Goal: Information Seeking & Learning: Learn about a topic

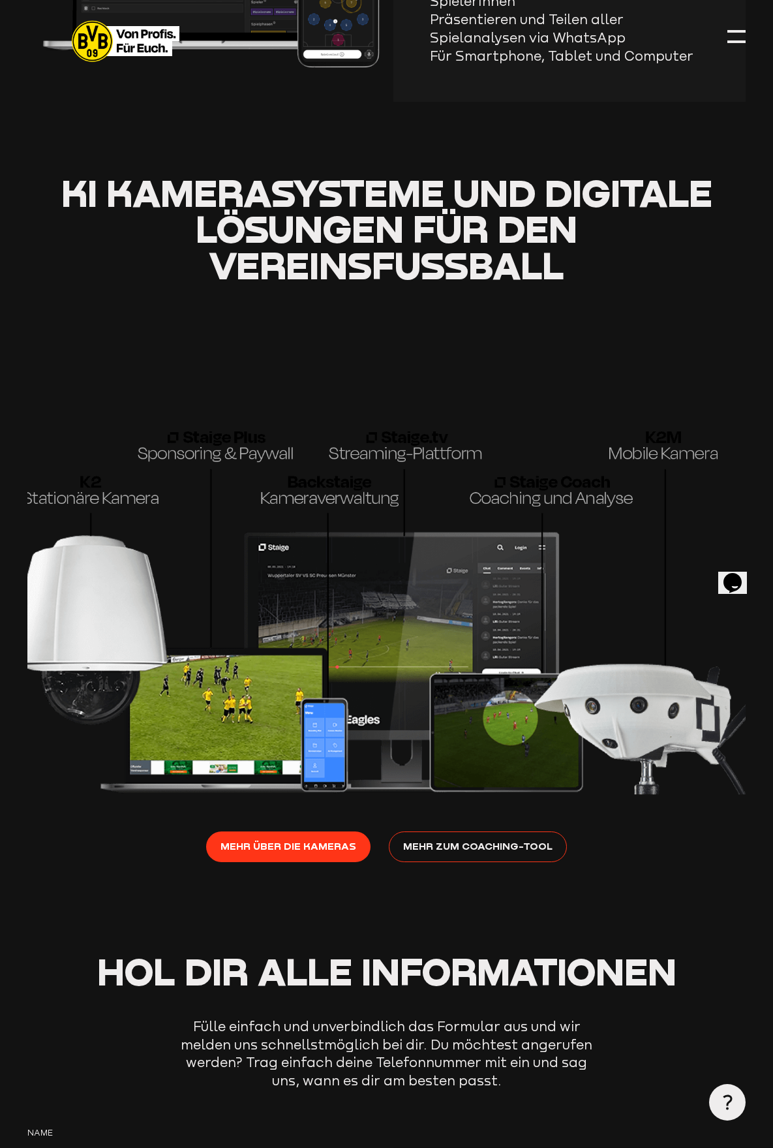
scroll to position [1501, 0]
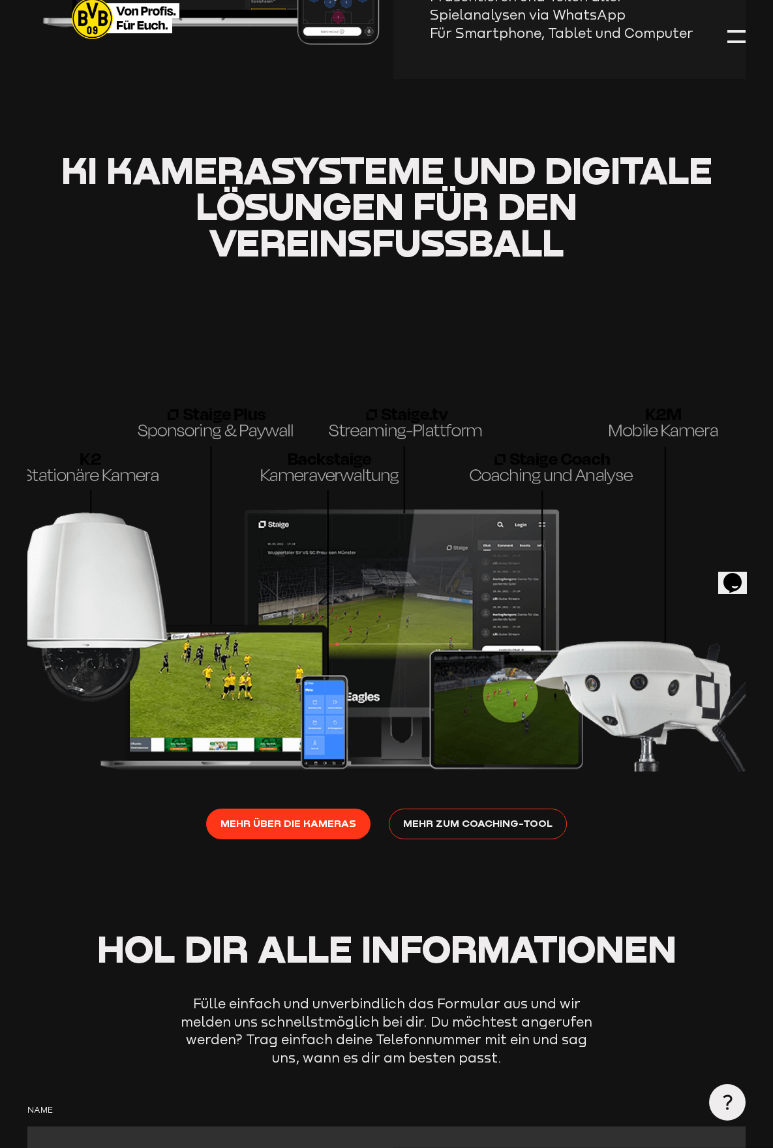
click at [549, 427] on img at bounding box center [386, 529] width 718 height 483
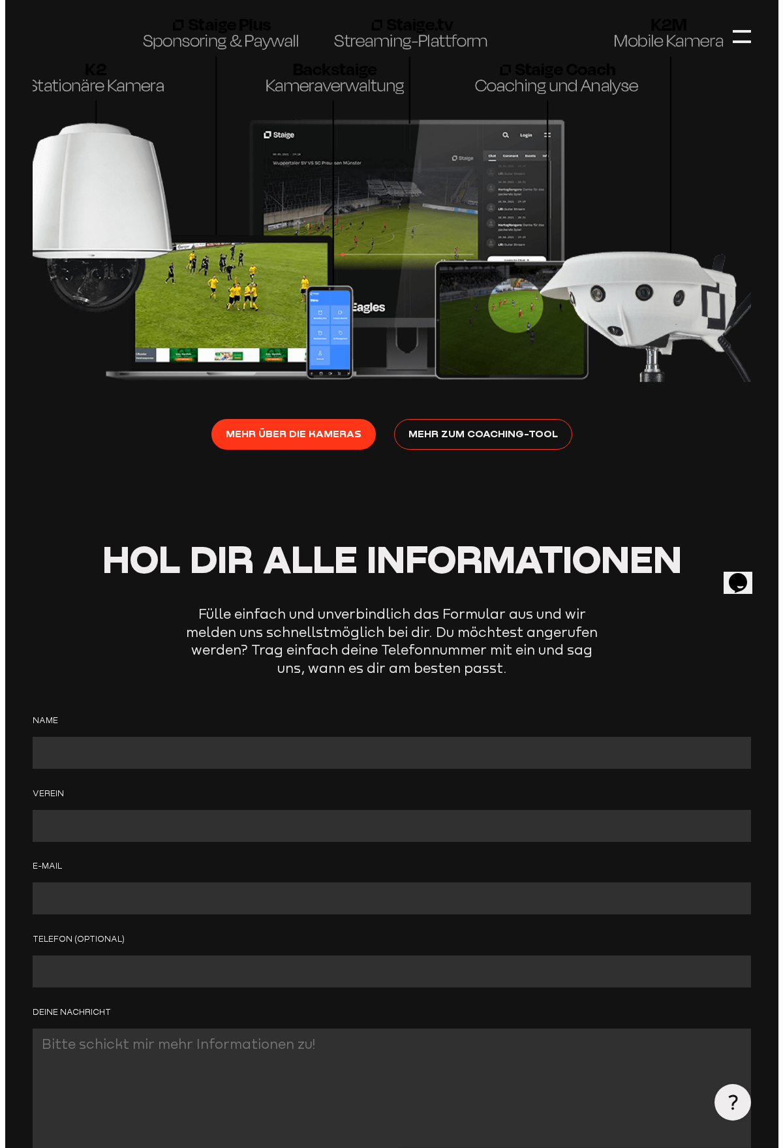
scroll to position [1892, 0]
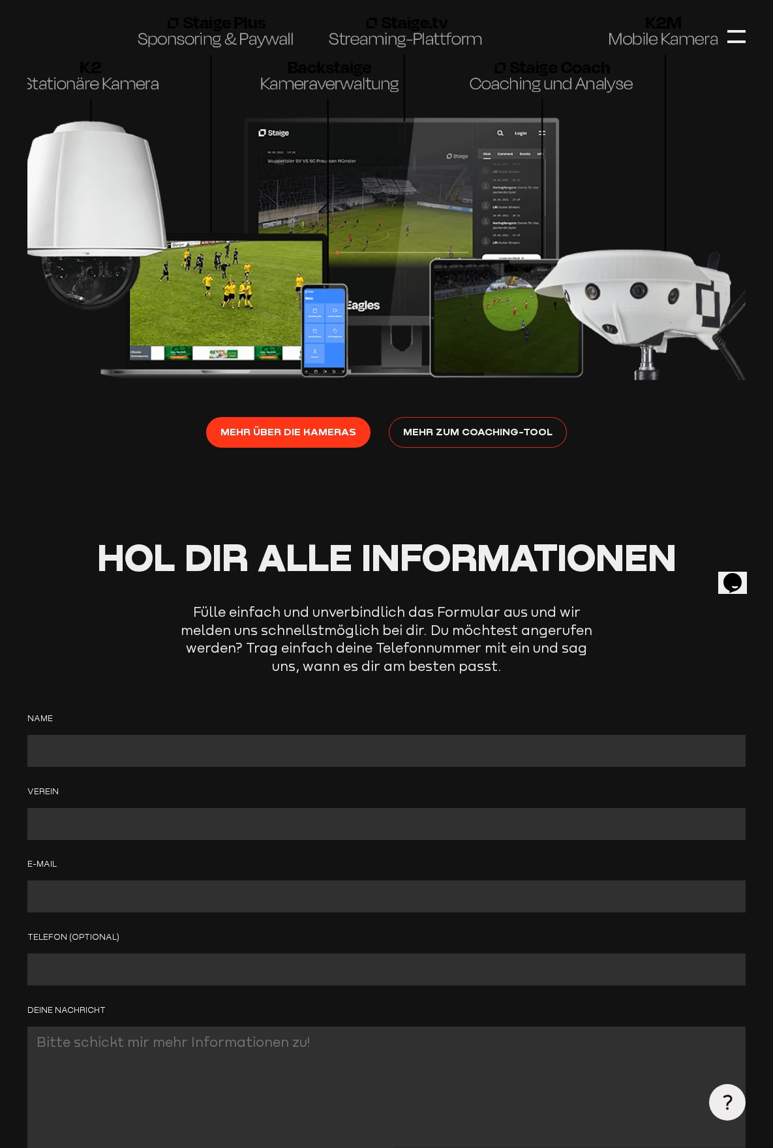
click at [482, 423] on span "Mehr zum Coaching-Tool" at bounding box center [477, 431] width 149 height 16
click at [736, 37] on div at bounding box center [736, 36] width 18 height 18
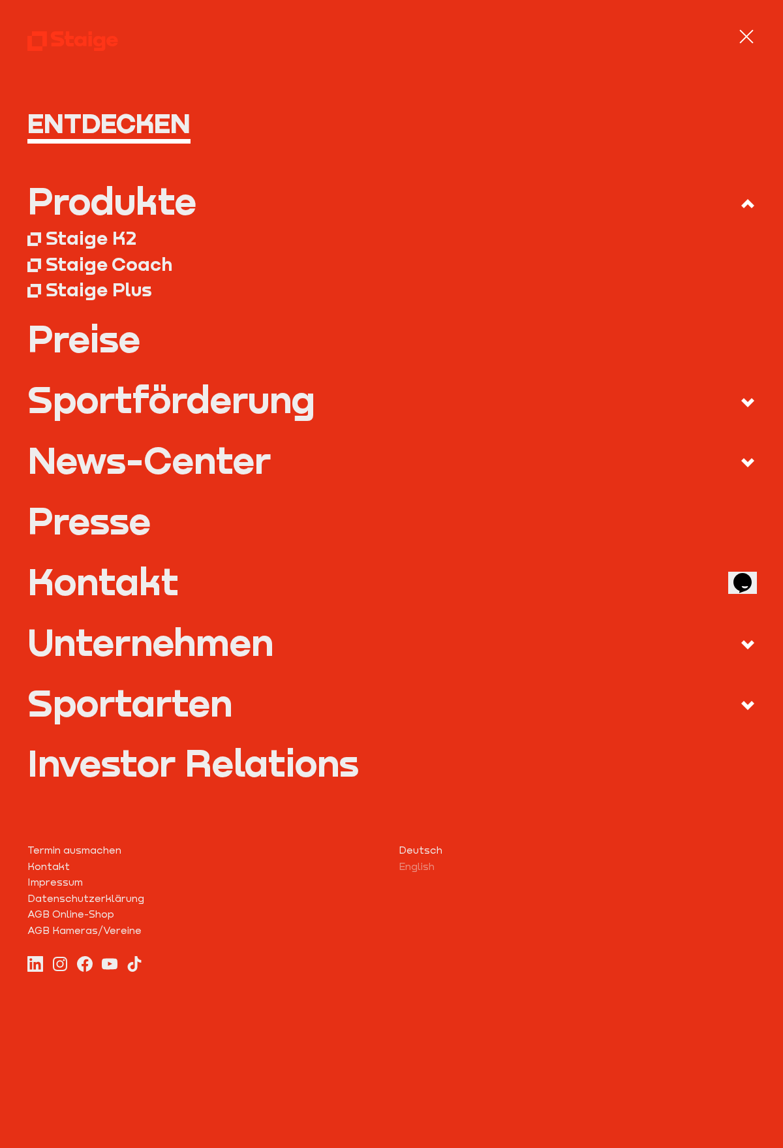
click at [88, 341] on link "Preise" at bounding box center [391, 338] width 728 height 37
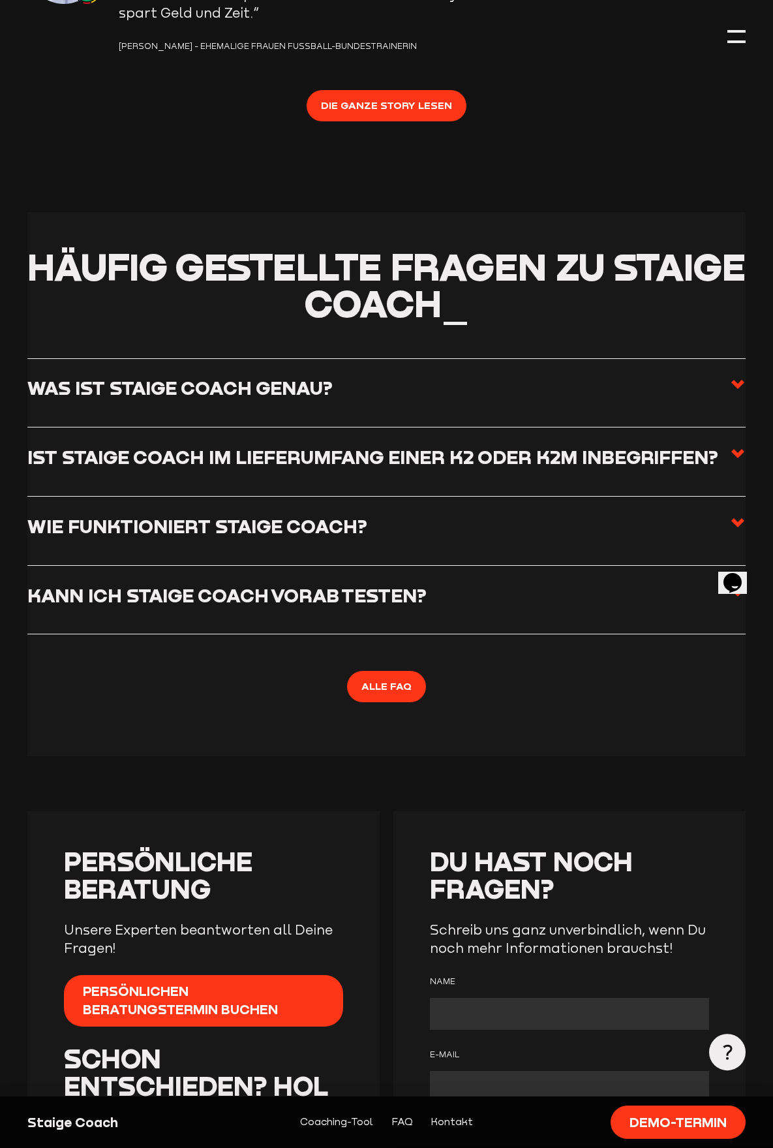
scroll to position [3262, 0]
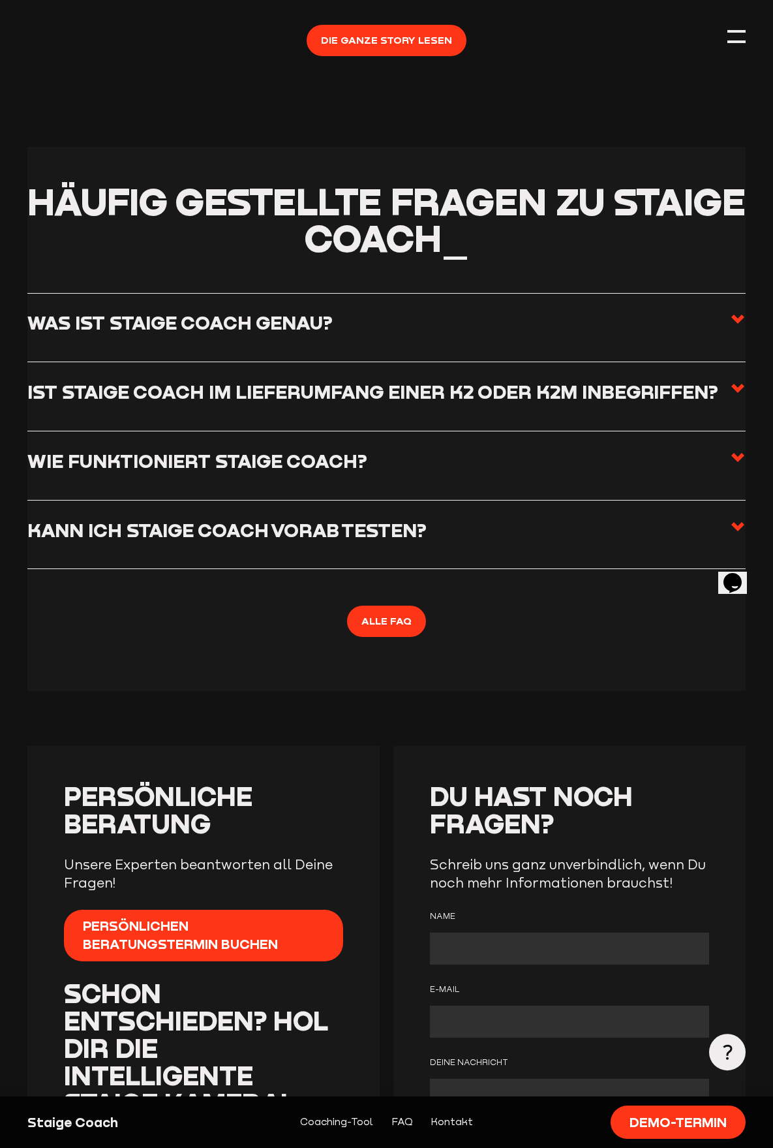
click at [738, 380] on icon at bounding box center [738, 388] width 16 height 16
click at [0, 0] on input "Ist Staige Coach im Lieferumfang einer K2 oder K2M inbegriffen?" at bounding box center [0, 0] width 0 height 0
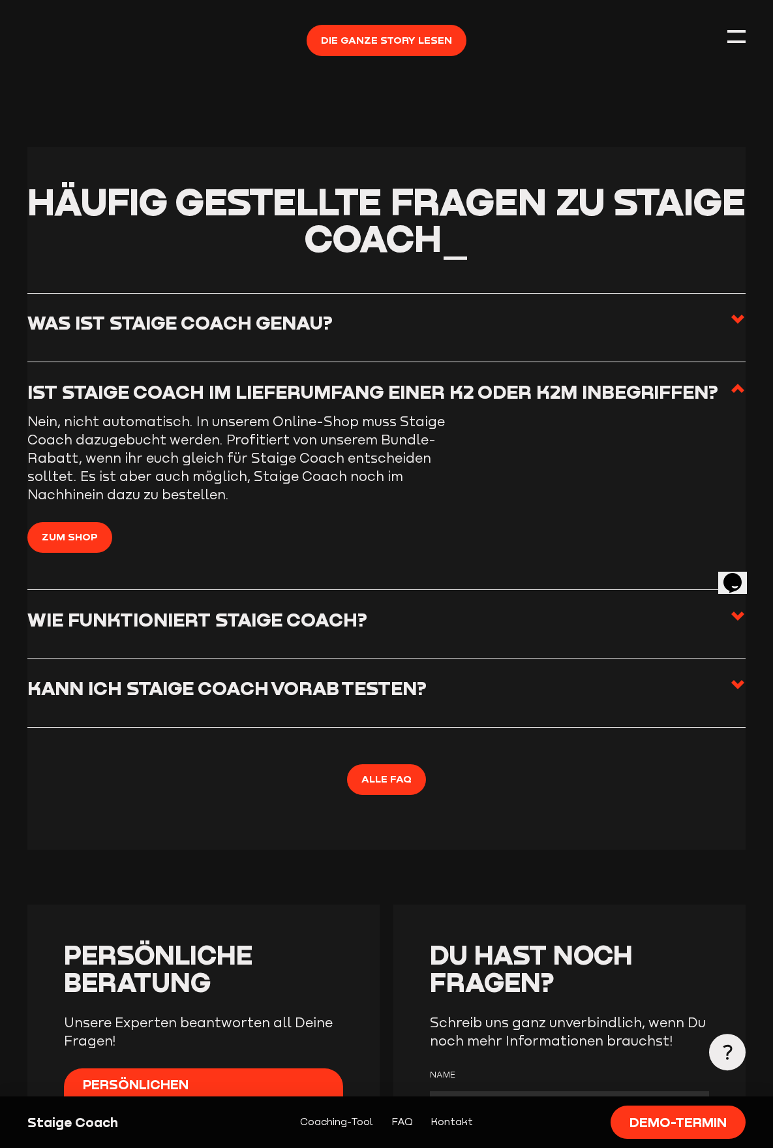
click at [739, 680] on use at bounding box center [737, 684] width 13 height 9
click at [0, 0] on input "Kann ich Staige Coach vorab testen?" at bounding box center [0, 0] width 0 height 0
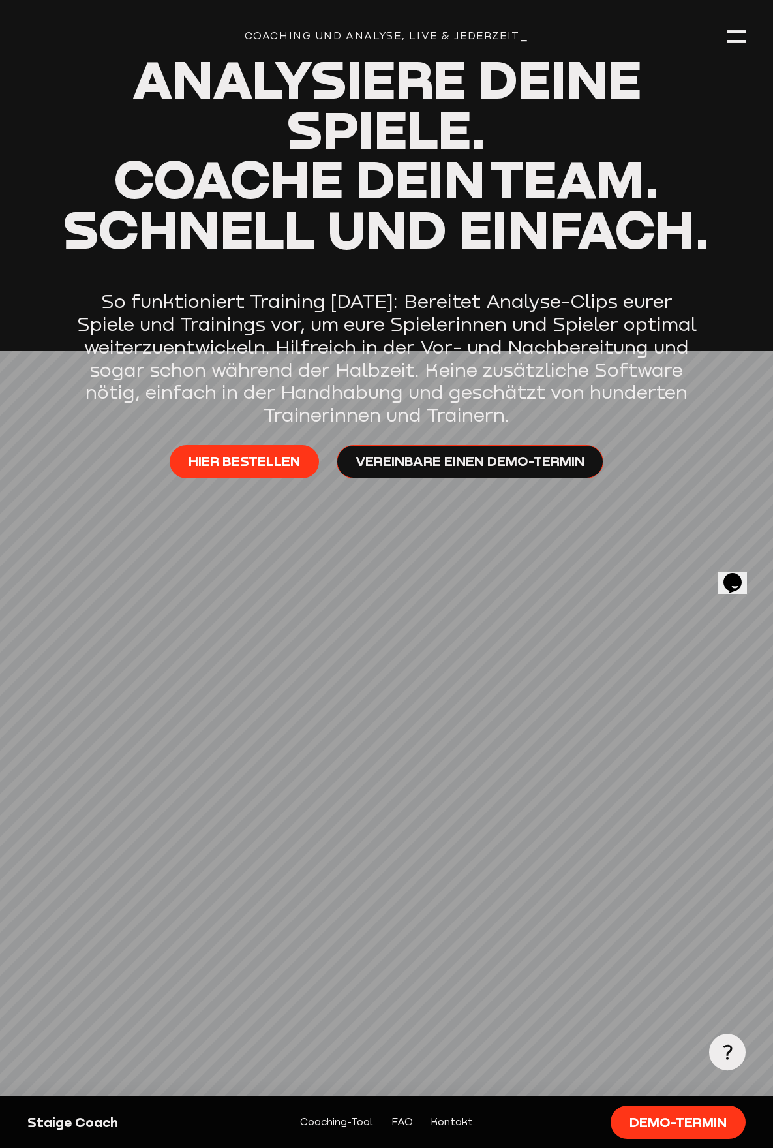
scroll to position [0, 0]
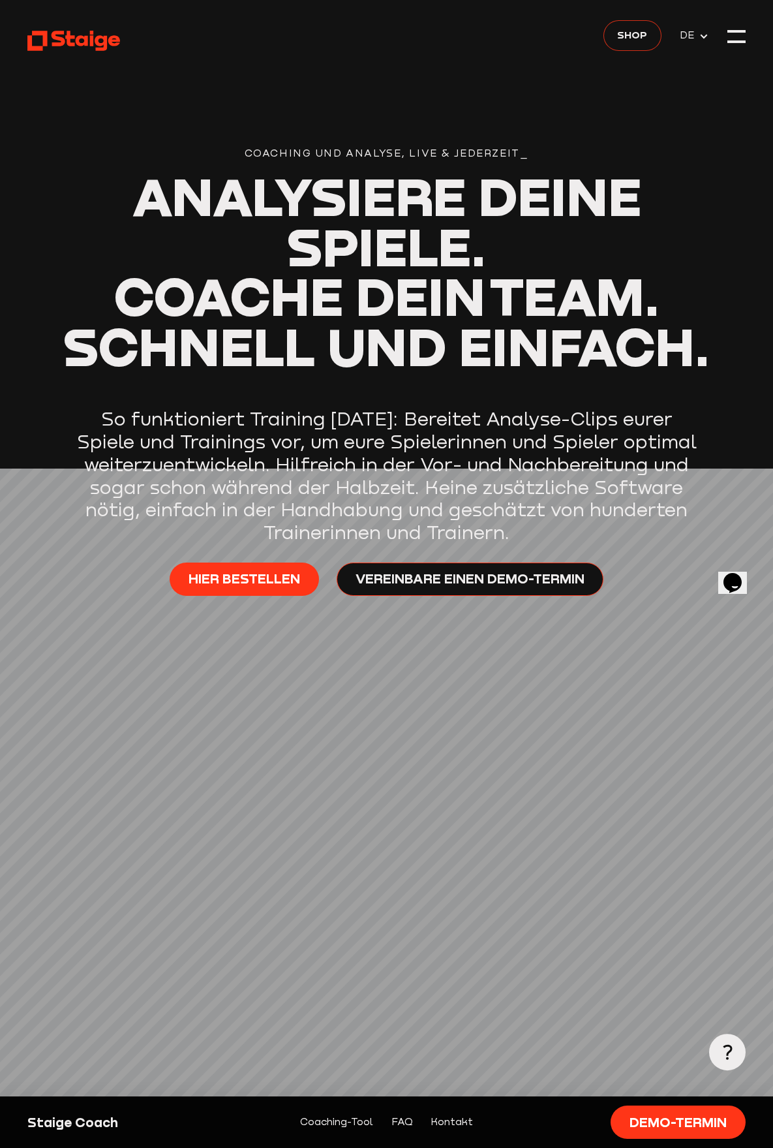
click at [632, 37] on span "Shop" at bounding box center [632, 35] width 30 height 16
